Goal: Information Seeking & Learning: Learn about a topic

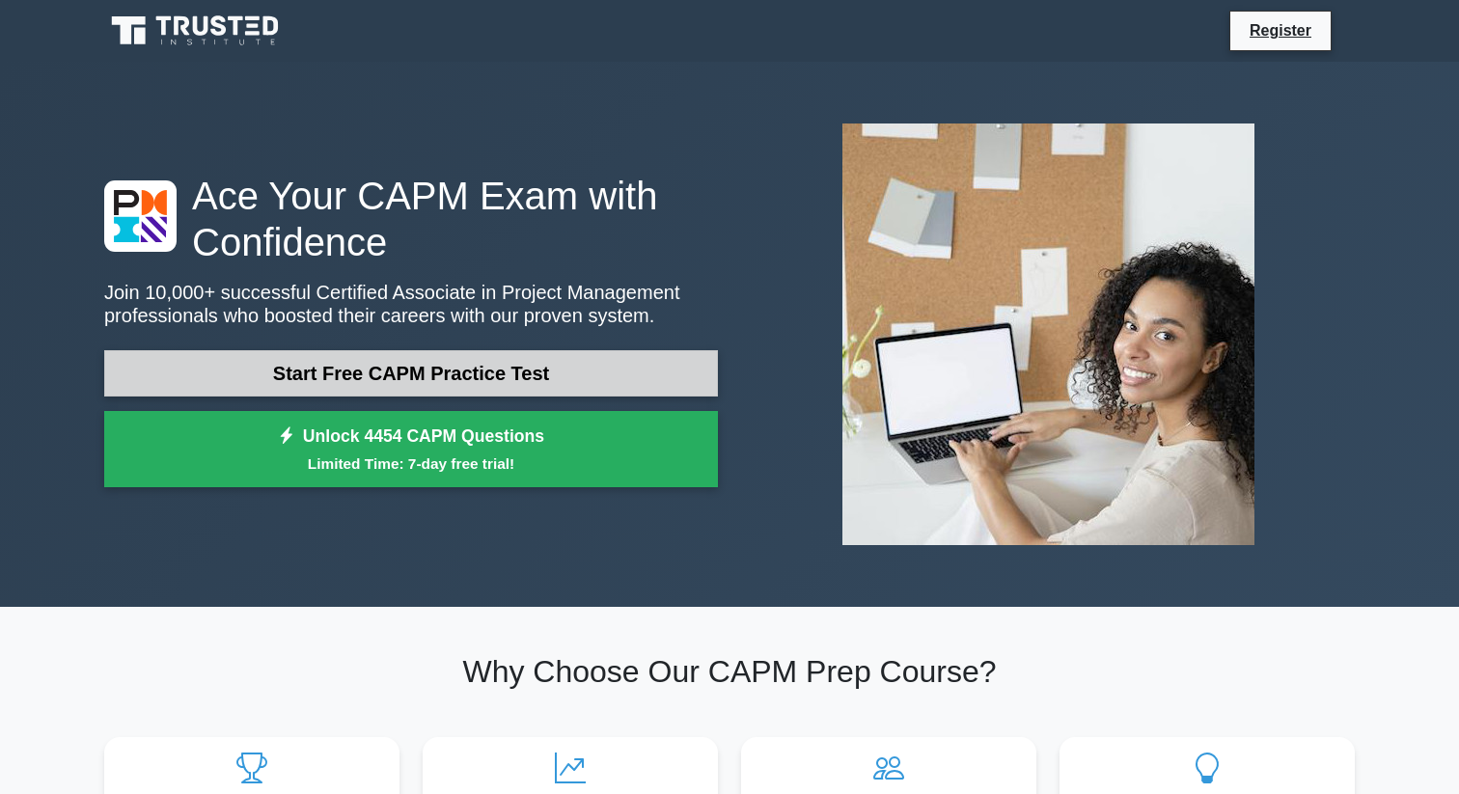
click at [431, 373] on link "Start Free CAPM Practice Test" at bounding box center [411, 373] width 614 height 46
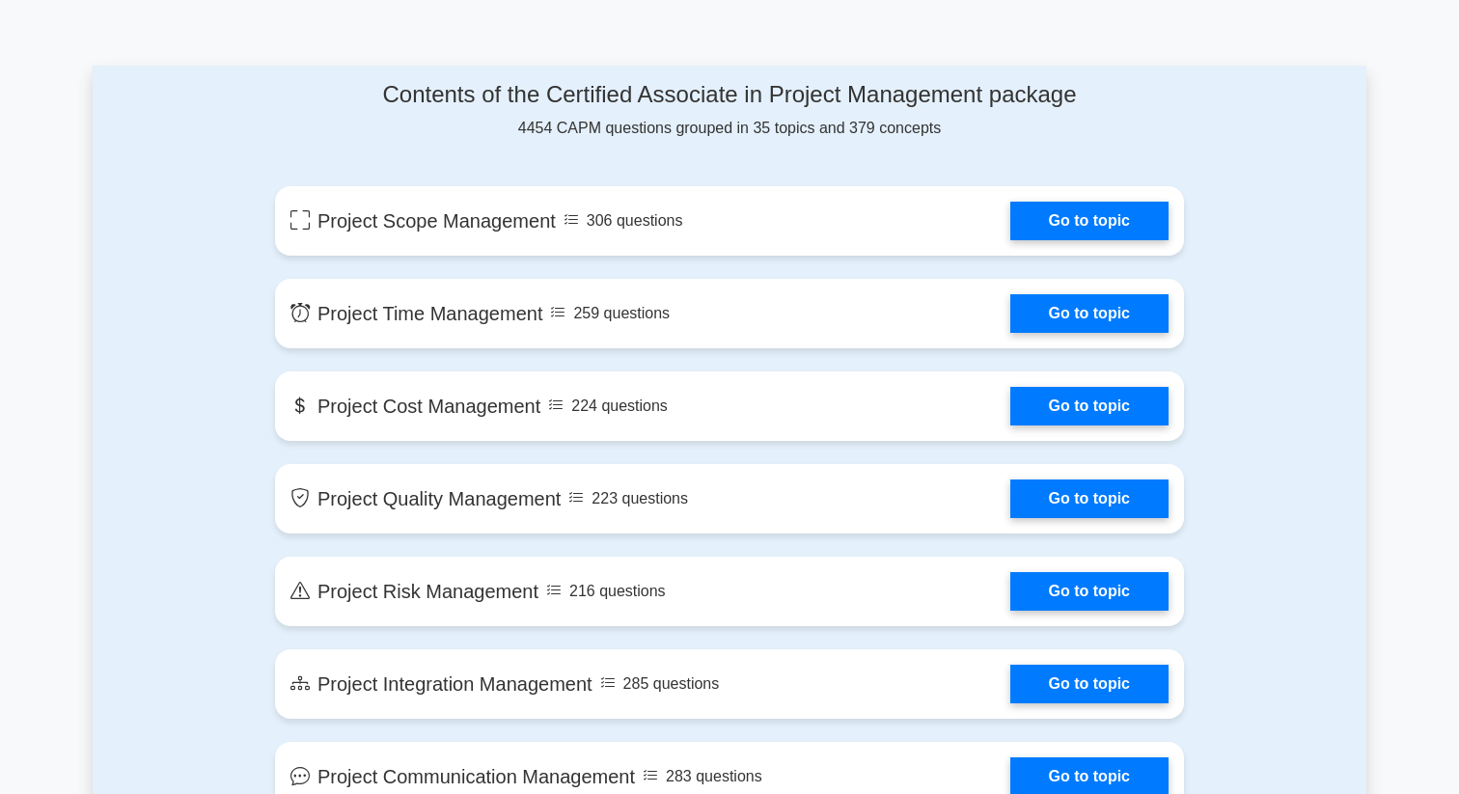
scroll to position [960, 0]
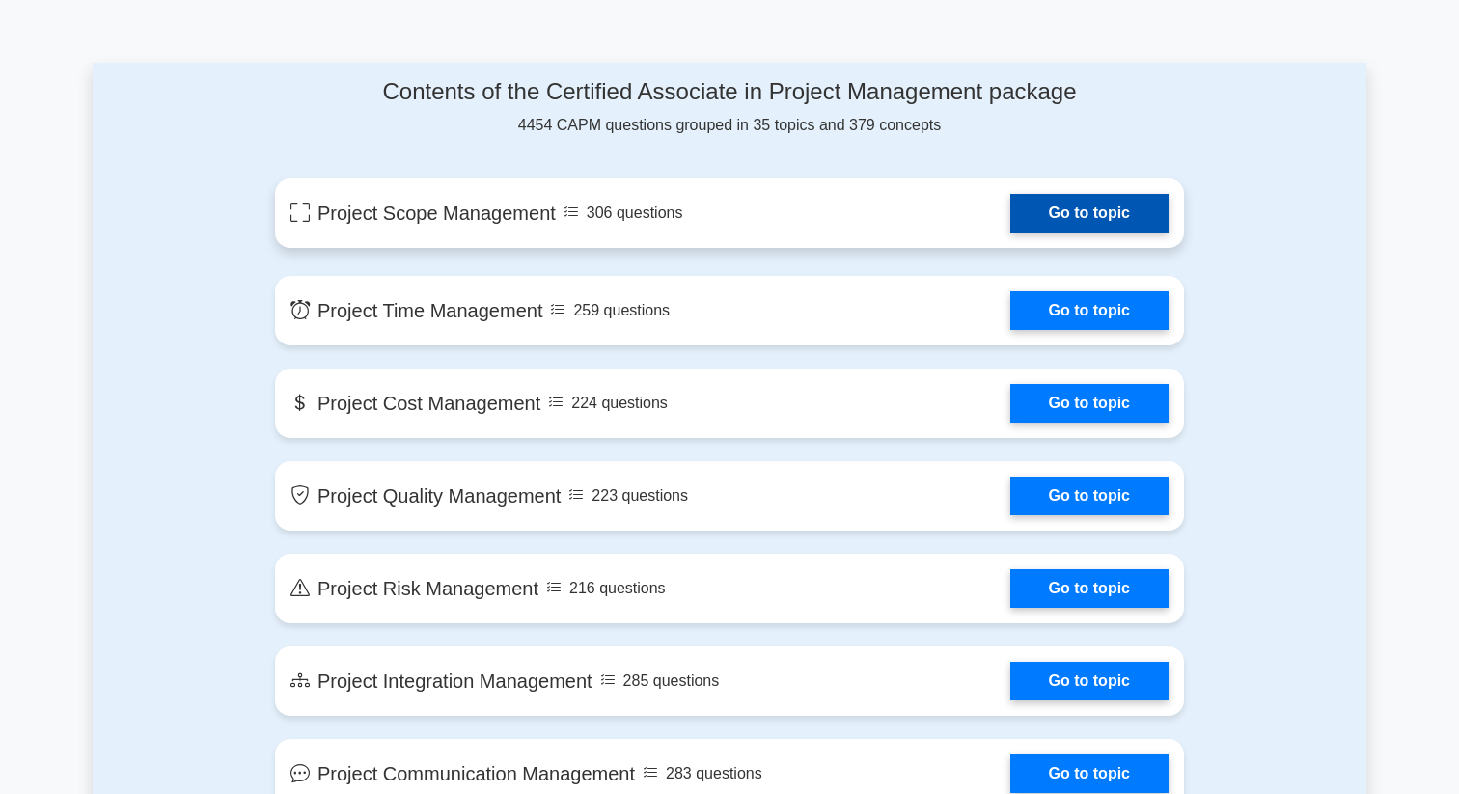
click at [1101, 226] on link "Go to topic" at bounding box center [1090, 213] width 158 height 39
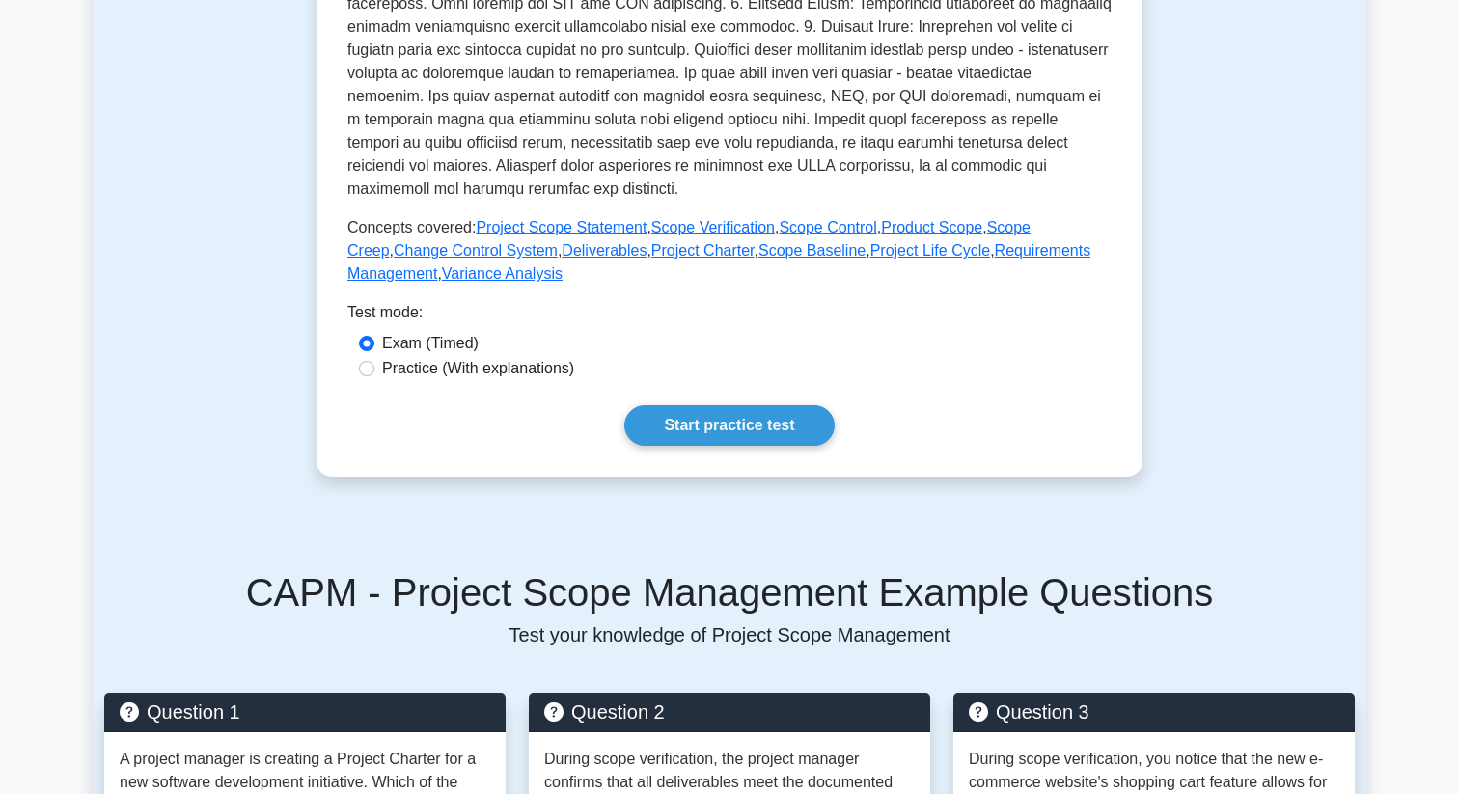
scroll to position [728, 0]
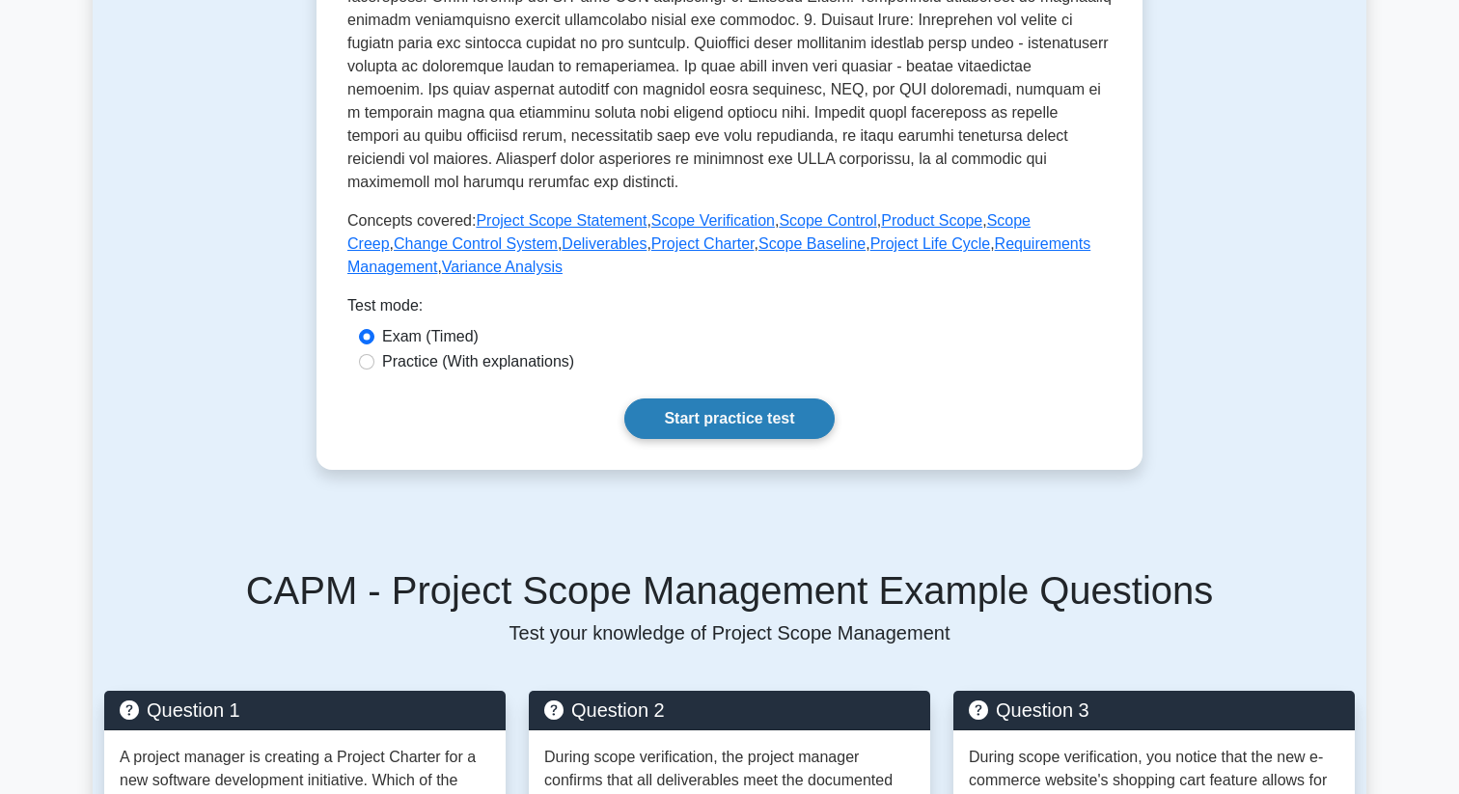
click at [677, 426] on link "Start practice test" at bounding box center [728, 419] width 209 height 41
